Goal: Navigation & Orientation: Find specific page/section

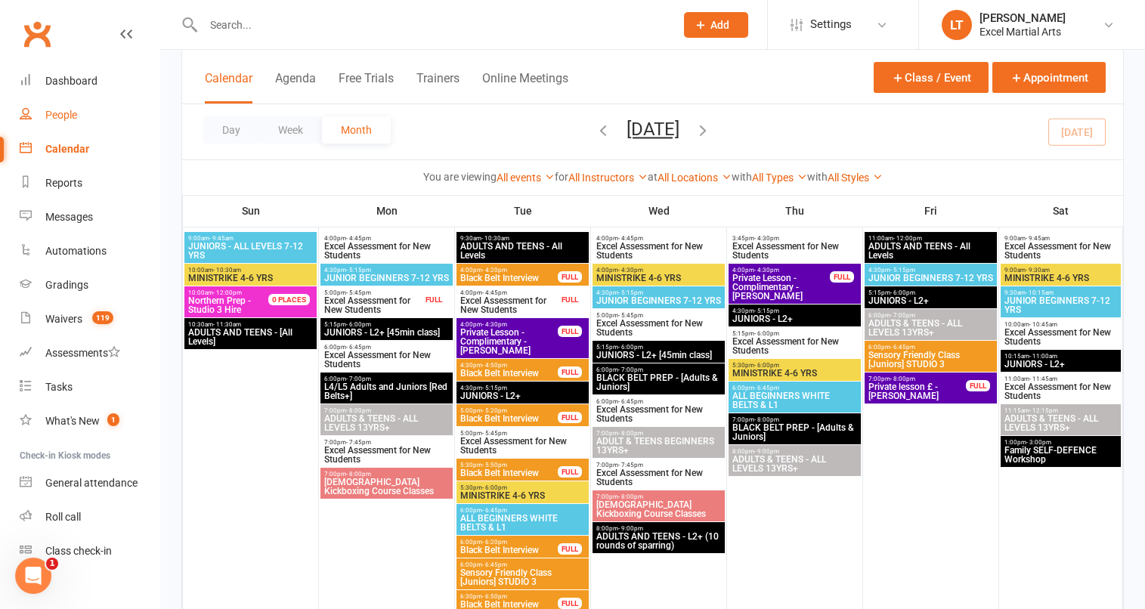
click at [100, 119] on link "People" at bounding box center [90, 115] width 140 height 34
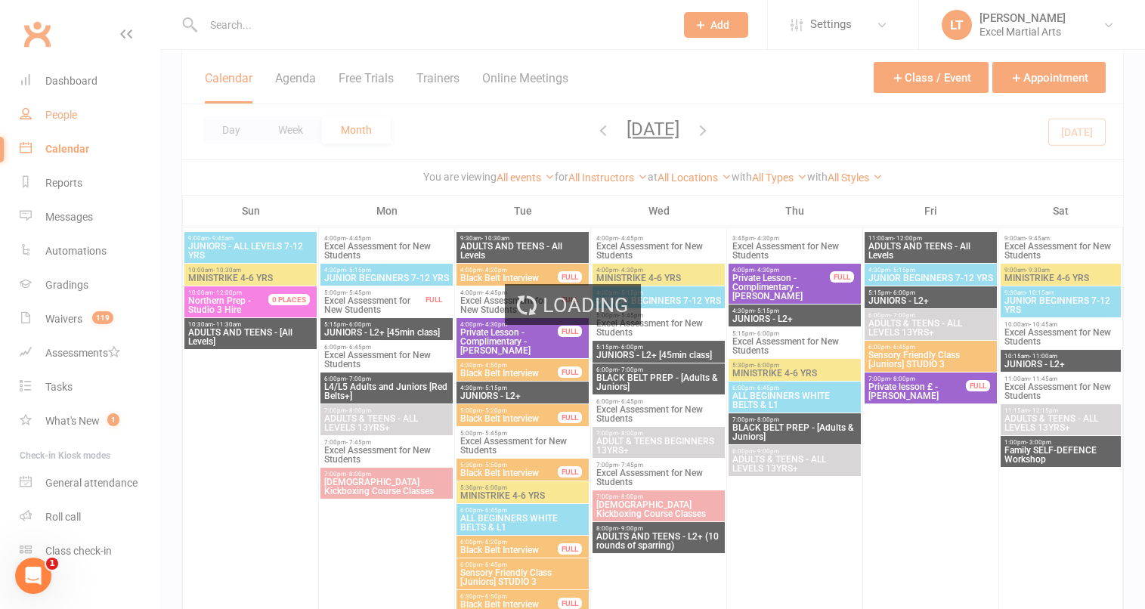
select select "100"
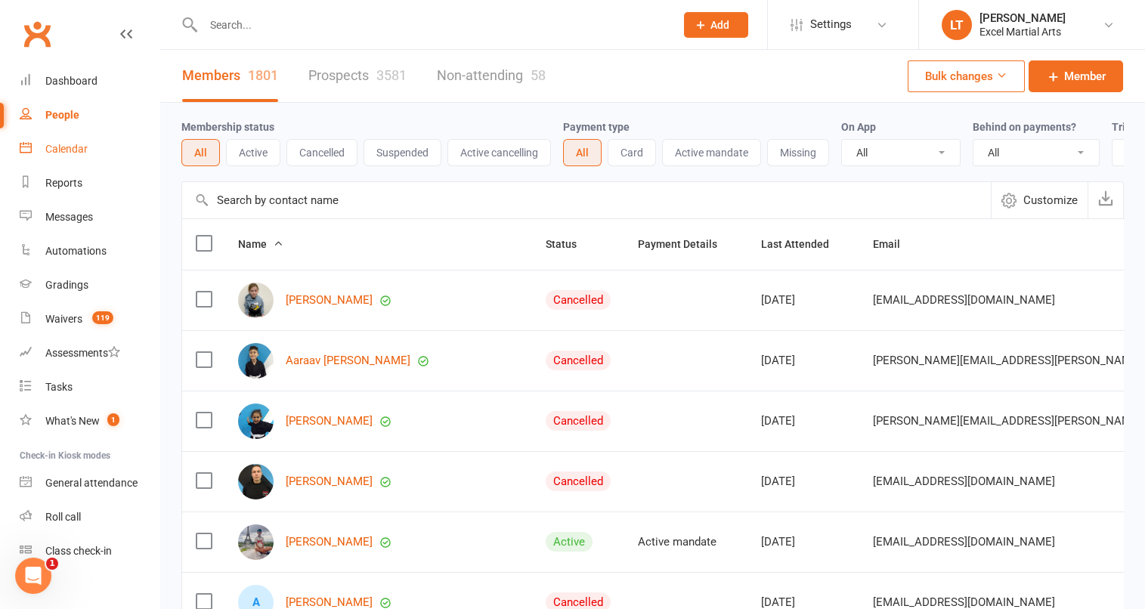
click at [62, 164] on link "Calendar" at bounding box center [90, 149] width 140 height 34
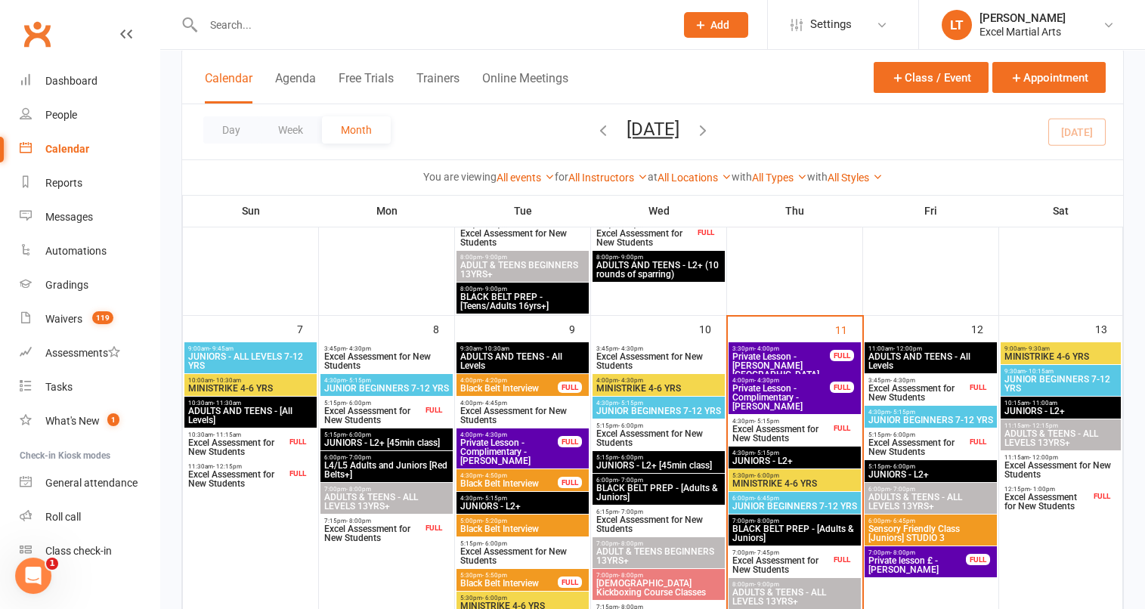
scroll to position [472, 0]
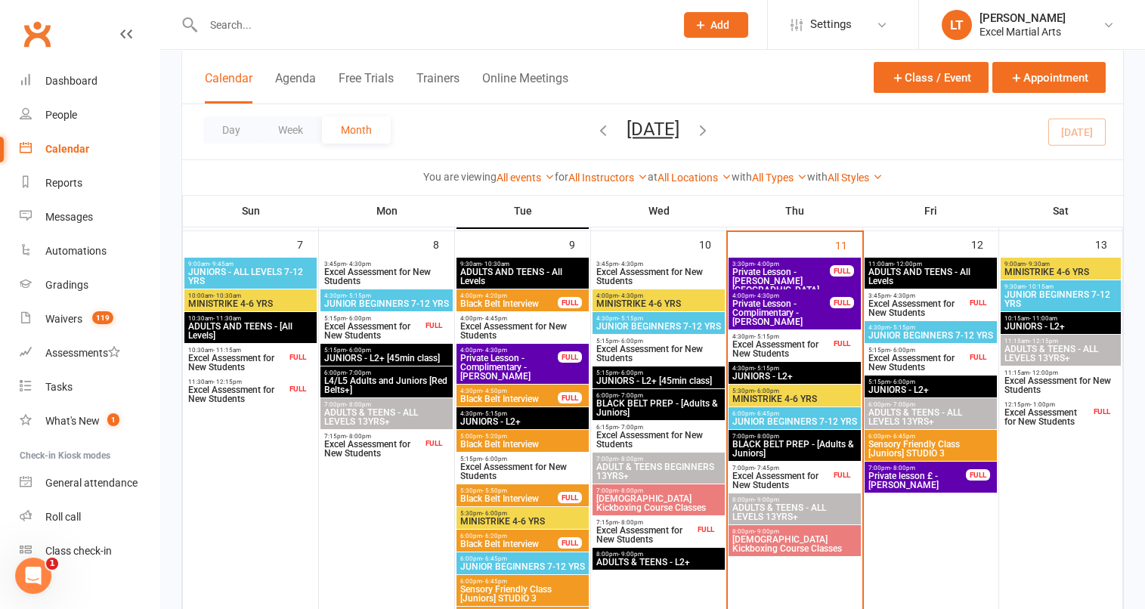
click at [809, 336] on span "4:30pm - 5:15pm" at bounding box center [781, 336] width 99 height 7
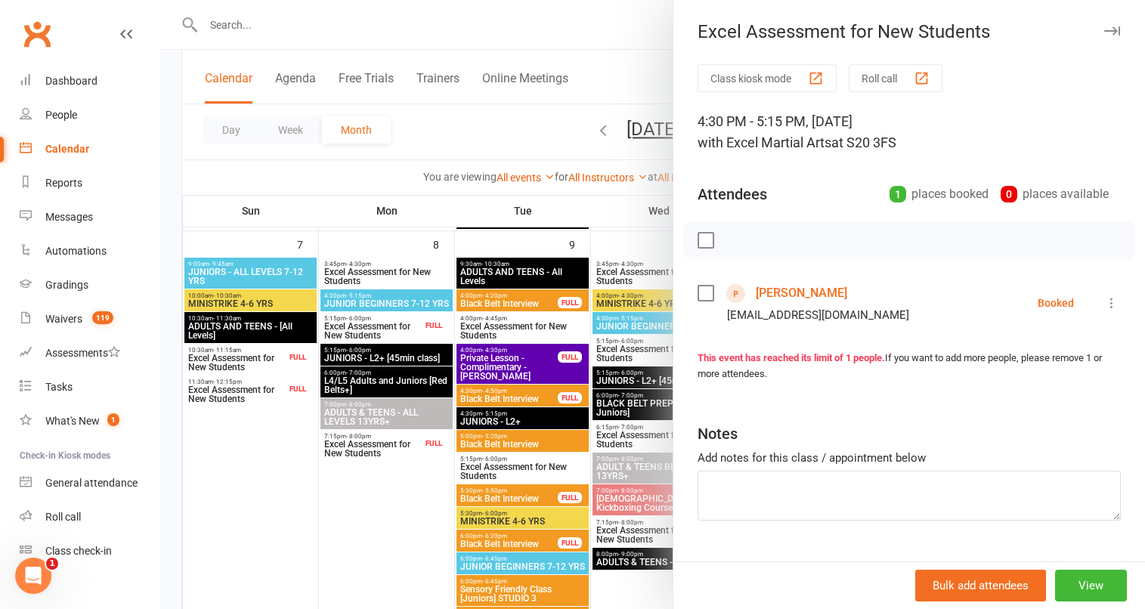
click at [549, 162] on div at bounding box center [652, 304] width 985 height 609
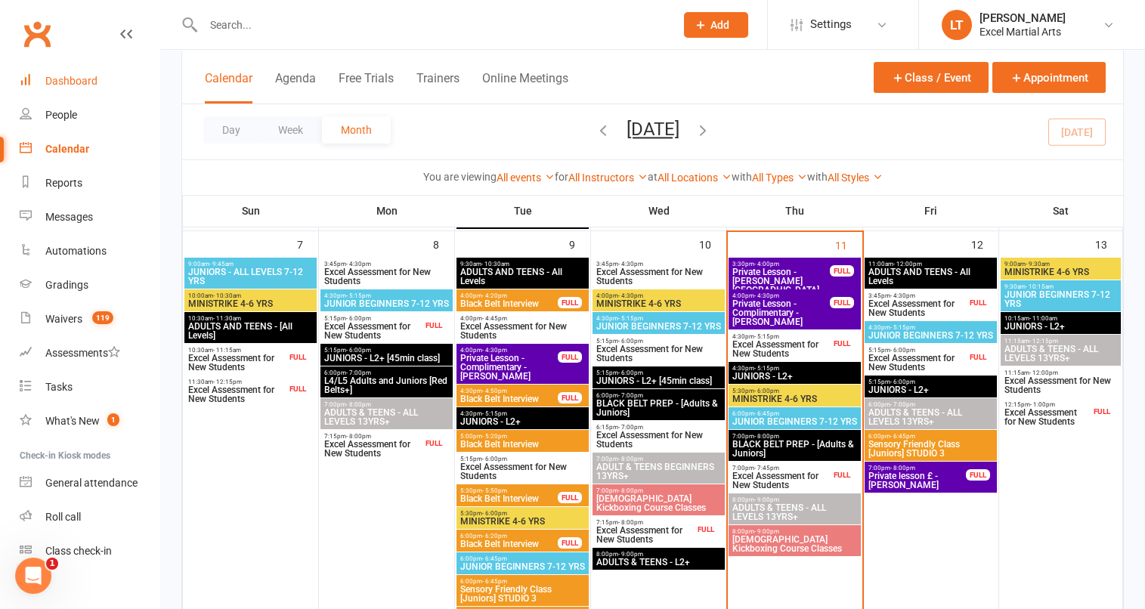
drag, startPoint x: 94, startPoint y: 86, endPoint x: 113, endPoint y: 51, distance: 39.9
click at [94, 86] on div "Dashboard" at bounding box center [71, 81] width 52 height 12
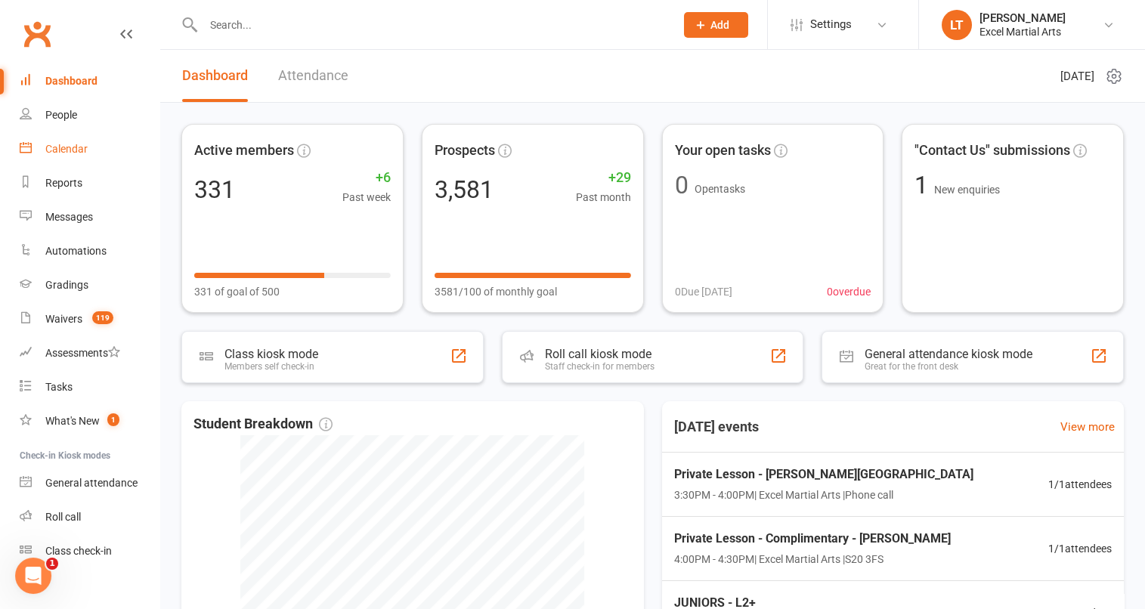
click at [93, 153] on link "Calendar" at bounding box center [90, 149] width 140 height 34
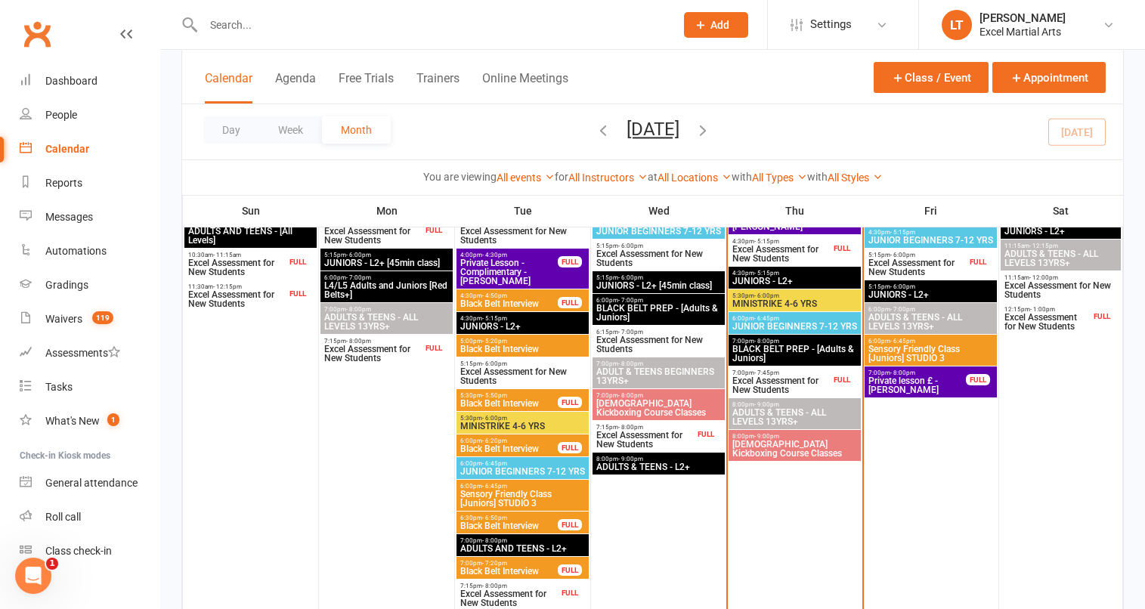
scroll to position [472, 0]
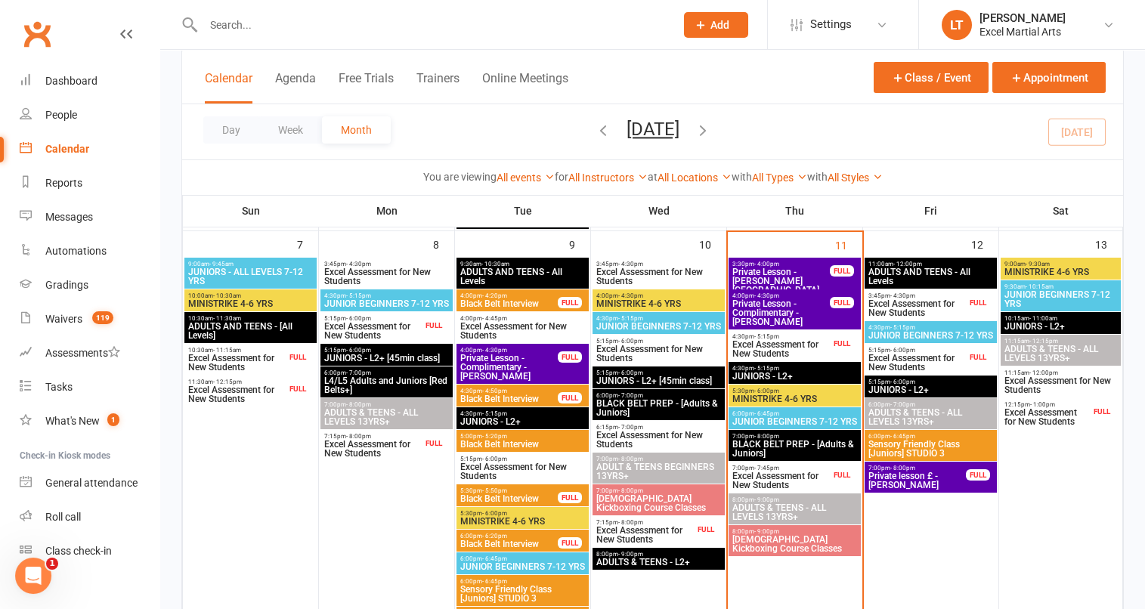
click at [927, 308] on span "Excel Assessment for New Students" at bounding box center [917, 308] width 99 height 18
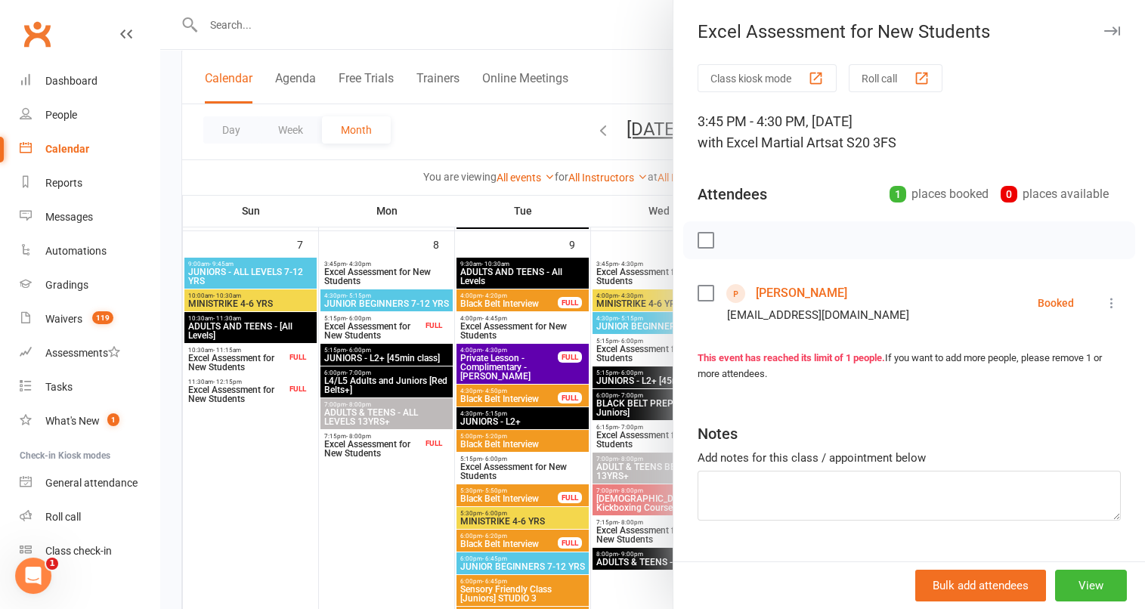
click at [586, 65] on div at bounding box center [652, 304] width 985 height 609
